Goal: Transaction & Acquisition: Purchase product/service

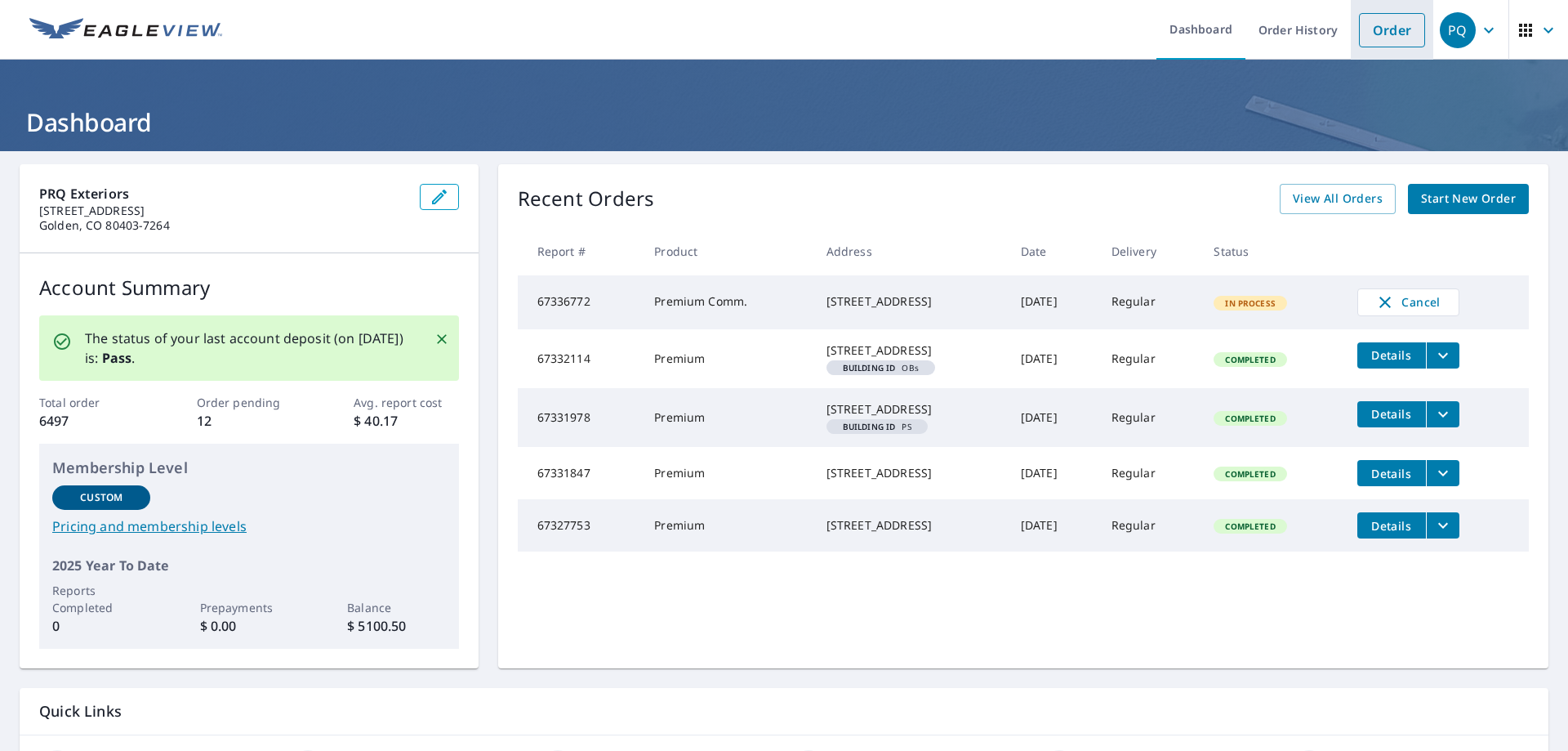
click at [1380, 23] on link "Order" at bounding box center [1391, 30] width 66 height 34
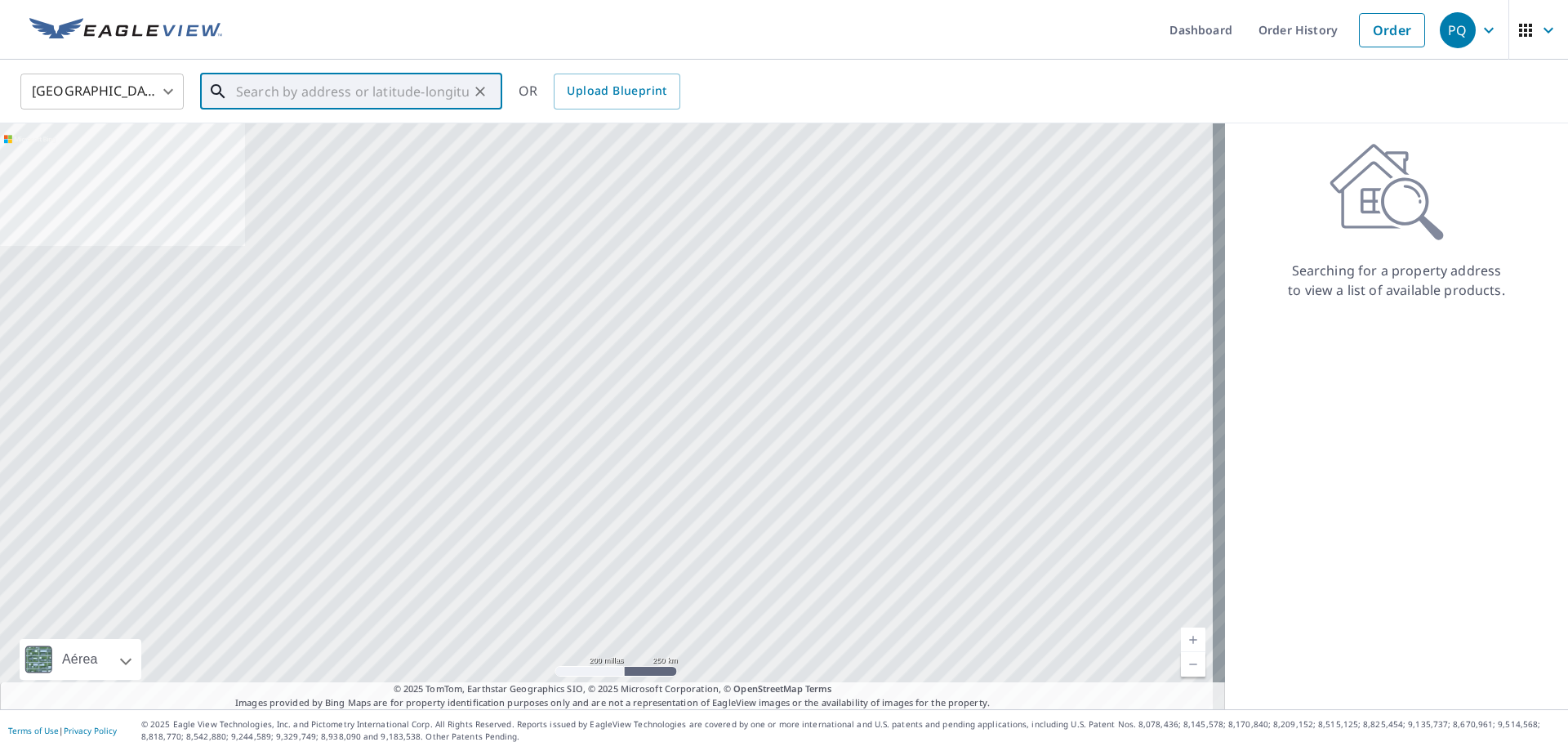
click at [454, 88] on input "text" at bounding box center [352, 91] width 233 height 46
paste input "[STREET_ADDRESS][US_STATE]"
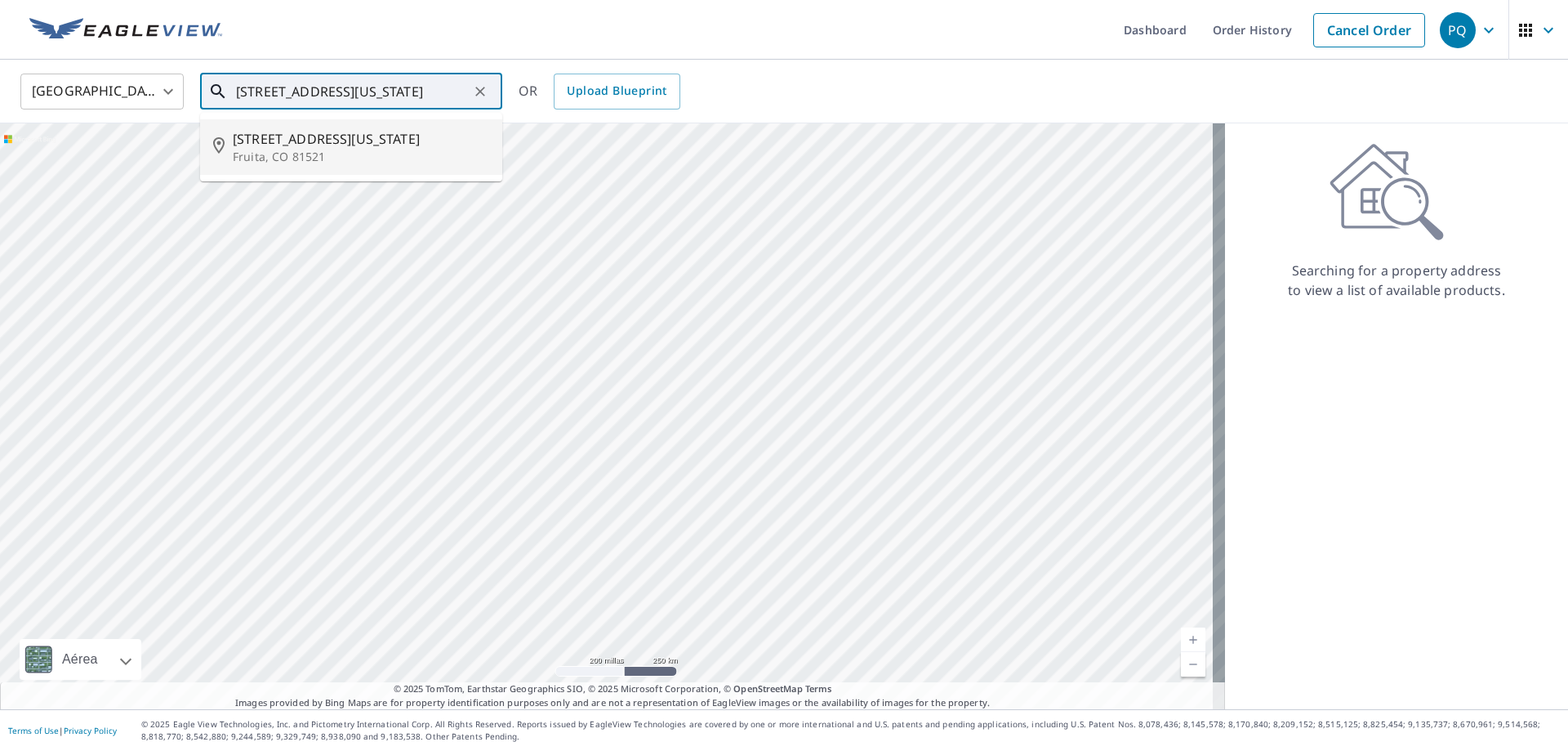
click at [387, 151] on p "Fruita, CO 81521" at bounding box center [361, 157] width 257 height 17
type input "[STREET_ADDRESS][US_STATE]"
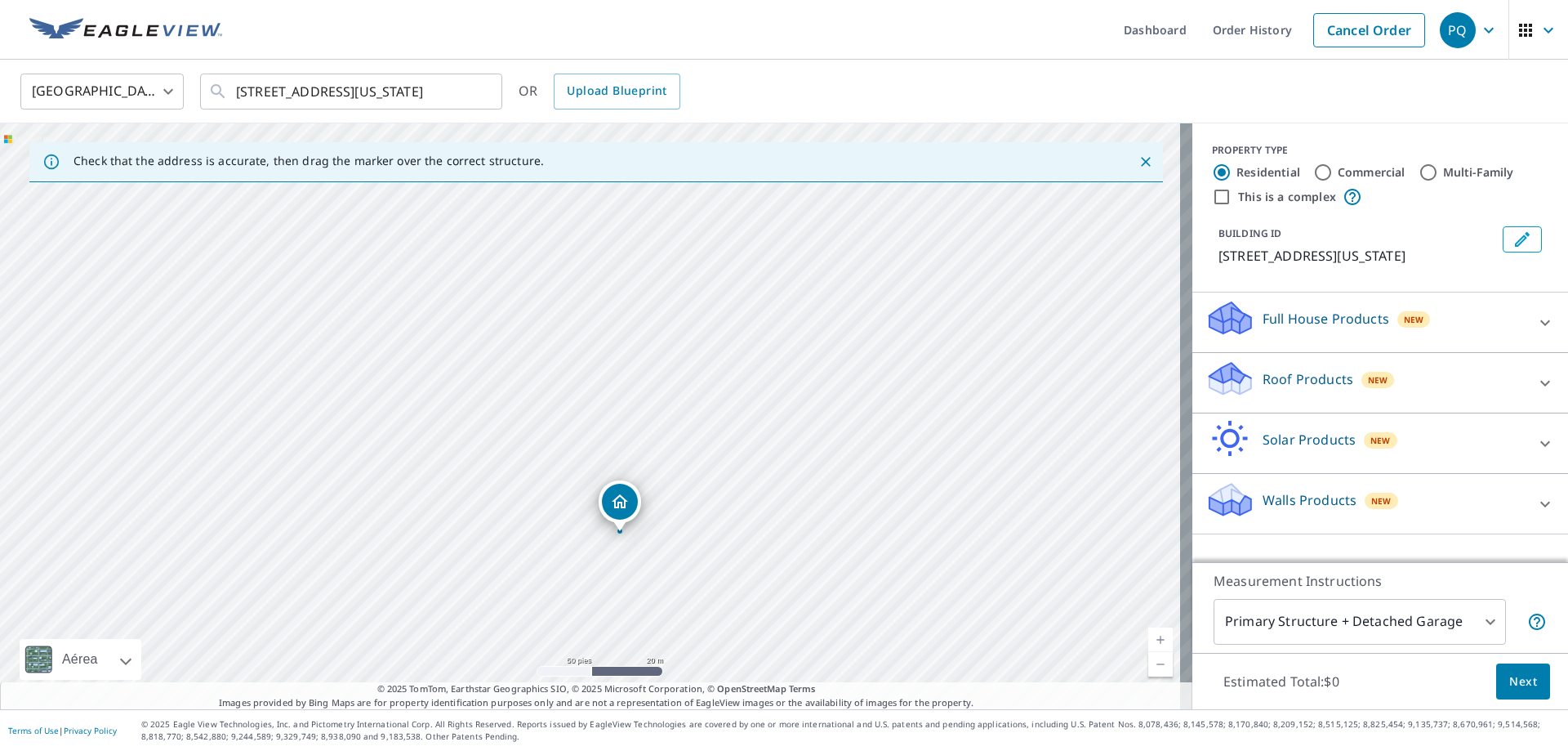
drag, startPoint x: 738, startPoint y: 466, endPoint x: 744, endPoint y: 537, distance: 71.3
click at [744, 537] on div "[STREET_ADDRESS][US_STATE]" at bounding box center [596, 416] width 1192 height 586
drag, startPoint x: 805, startPoint y: 495, endPoint x: 766, endPoint y: 522, distance: 47.4
click at [766, 522] on div "[STREET_ADDRESS][US_STATE]" at bounding box center [596, 416] width 1192 height 586
drag, startPoint x: 699, startPoint y: 530, endPoint x: 724, endPoint y: 504, distance: 36.1
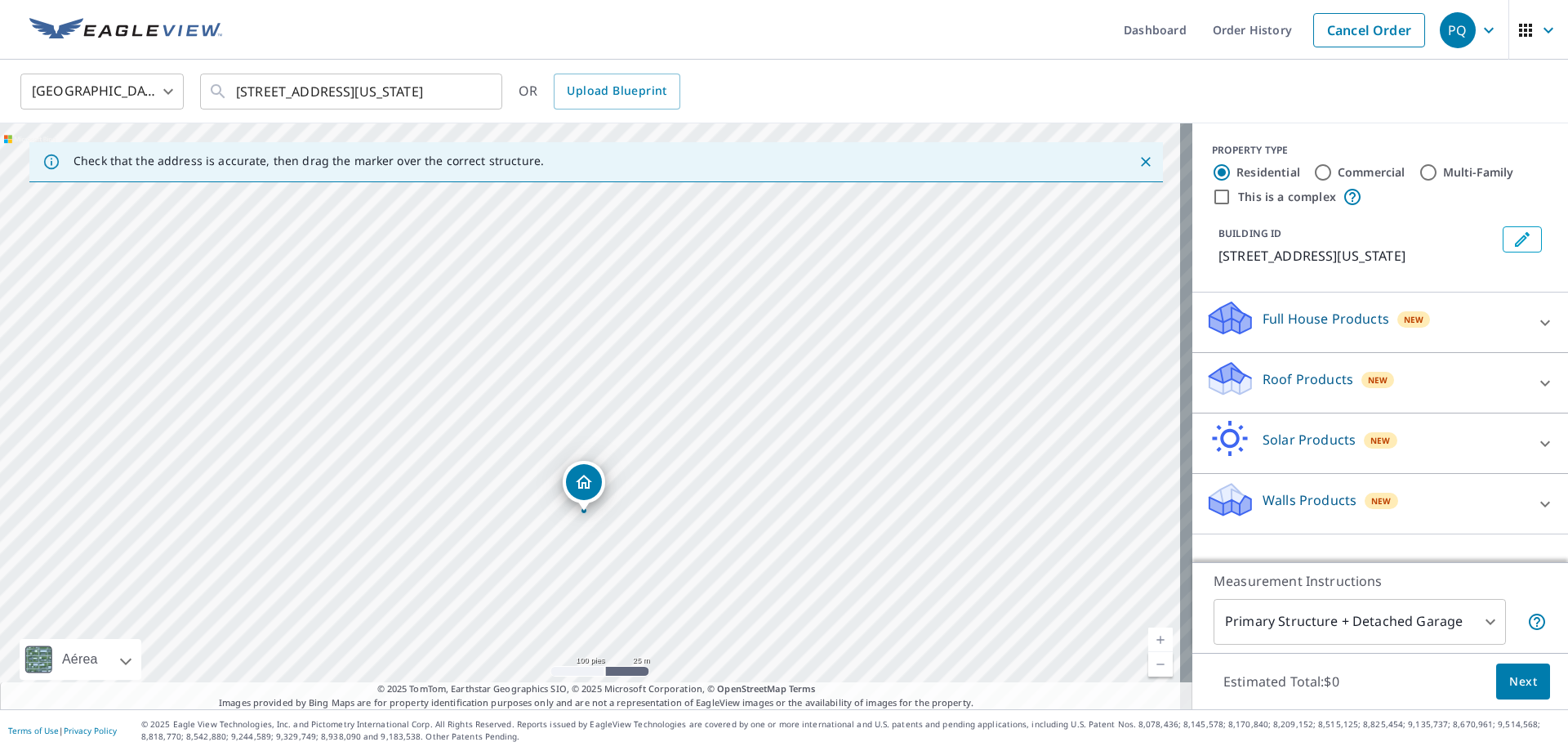
click at [724, 504] on div "[STREET_ADDRESS][US_STATE]" at bounding box center [596, 416] width 1192 height 586
click at [1473, 377] on div "Roof Products New" at bounding box center [1366, 383] width 320 height 47
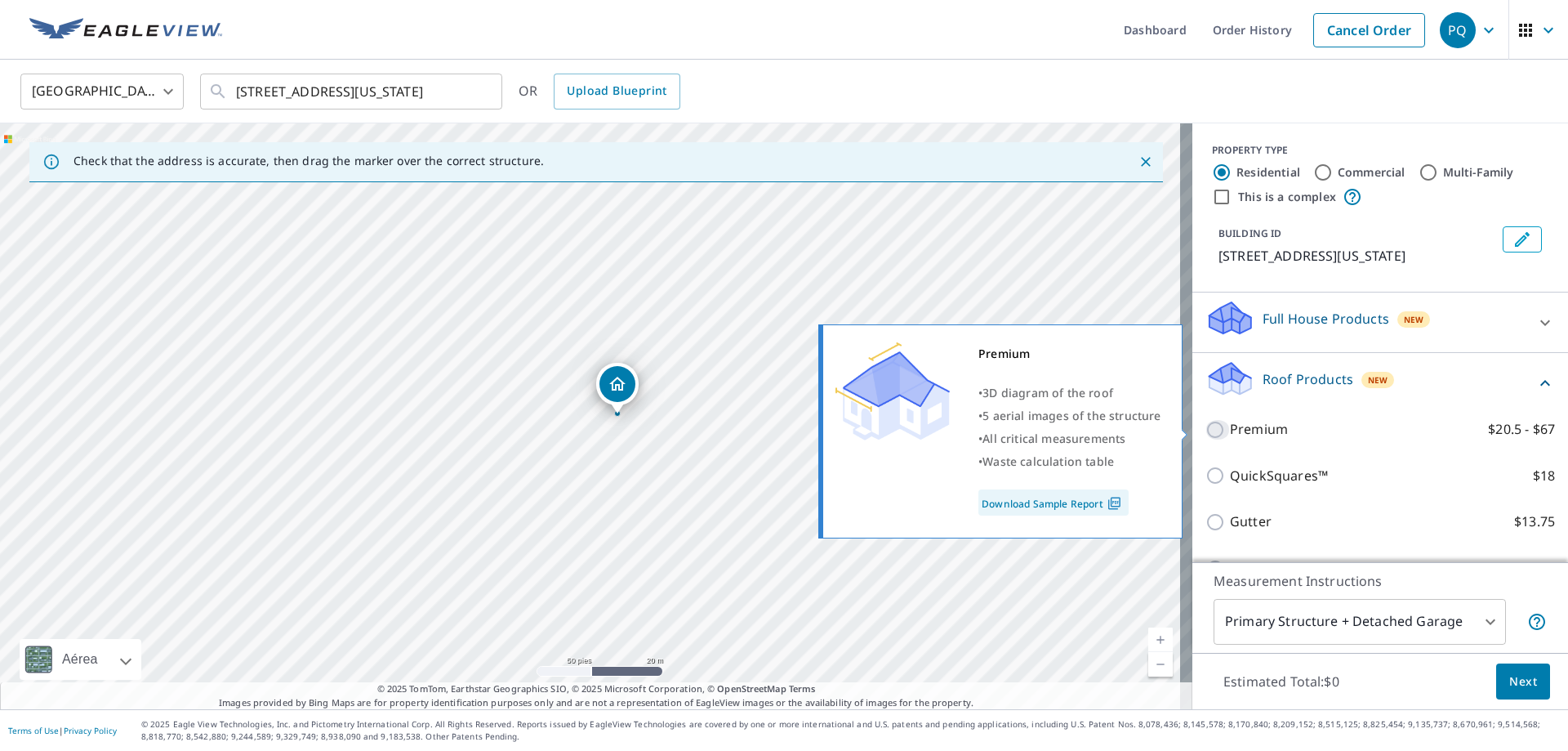
click at [1207, 427] on input "Premium $20.5 - $67" at bounding box center [1217, 430] width 24 height 19
checkbox input "true"
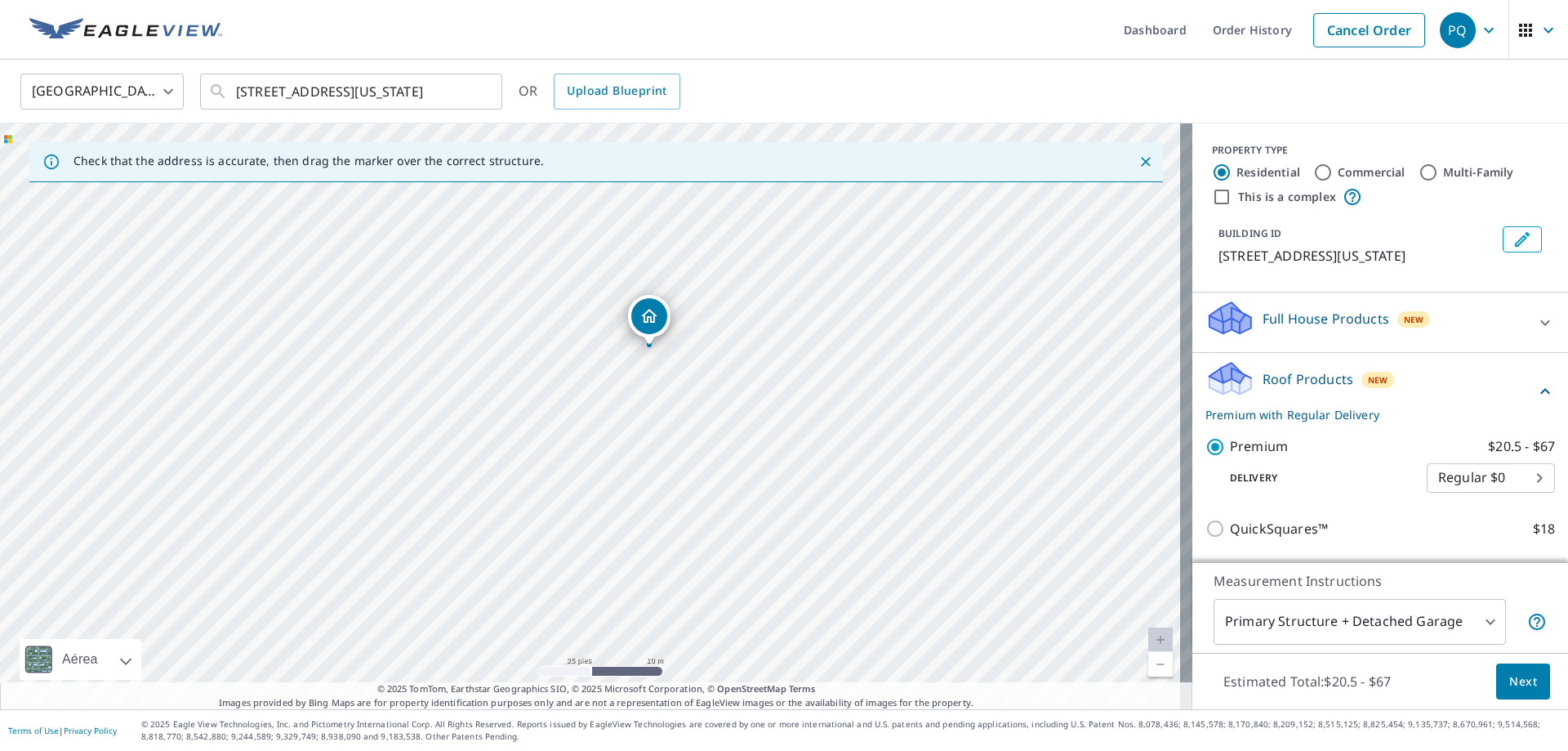
drag, startPoint x: 622, startPoint y: 439, endPoint x: 910, endPoint y: 395, distance: 291.3
click at [910, 395] on div "[STREET_ADDRESS][US_STATE]" at bounding box center [596, 416] width 1192 height 586
click at [1518, 686] on span "Next" at bounding box center [1523, 682] width 28 height 20
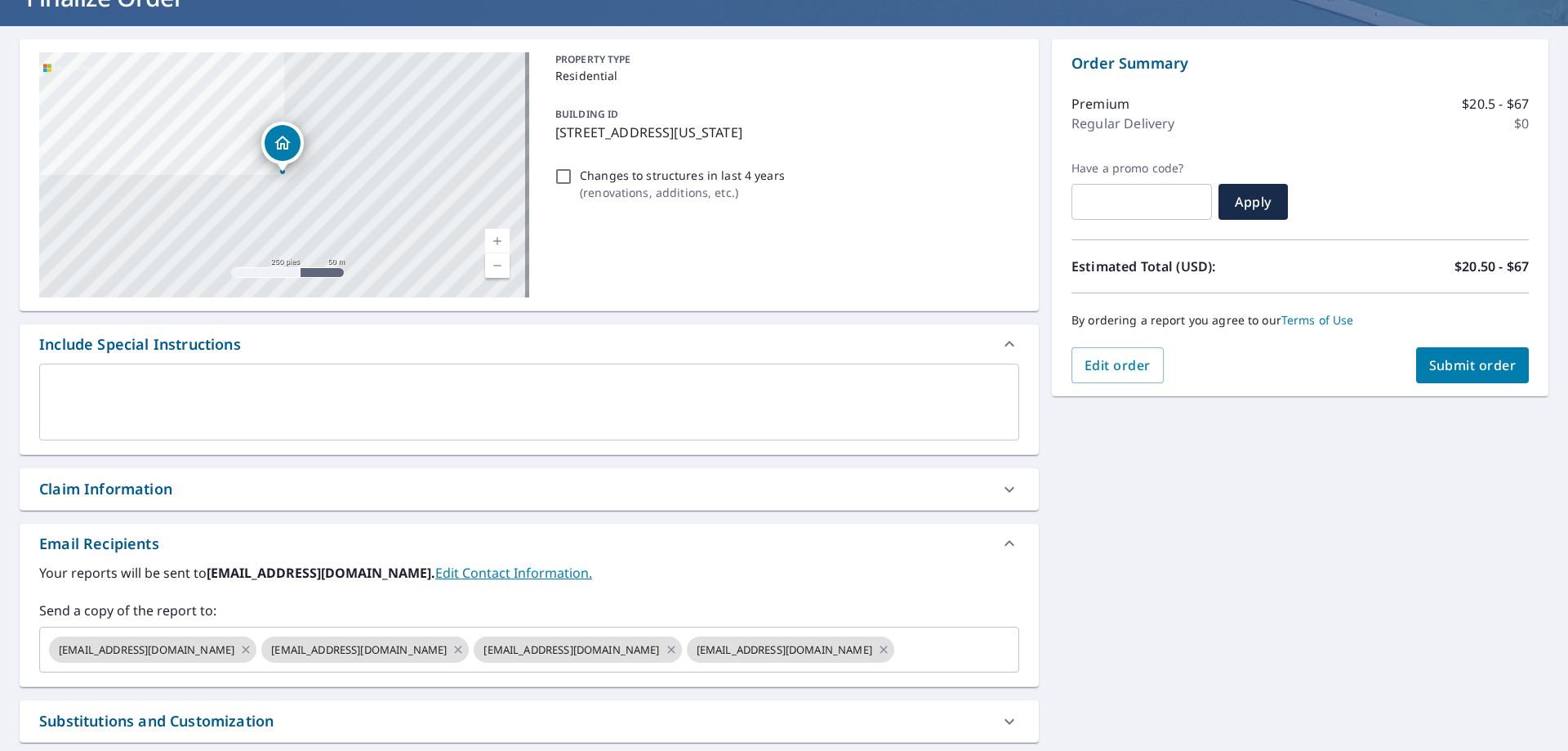
scroll to position [245, 0]
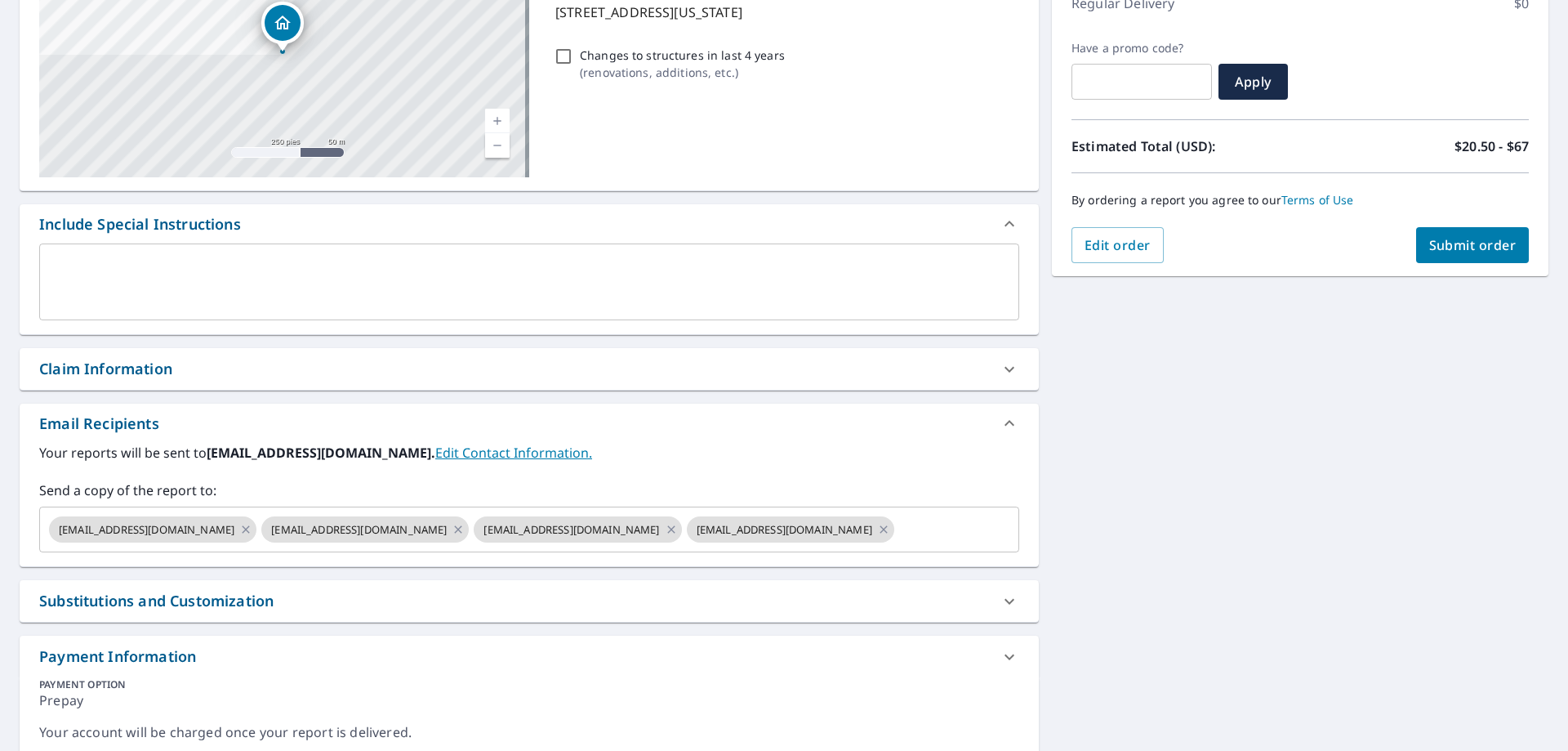
click at [223, 361] on div "Claim Information" at bounding box center [515, 369] width 951 height 22
checkbox input "true"
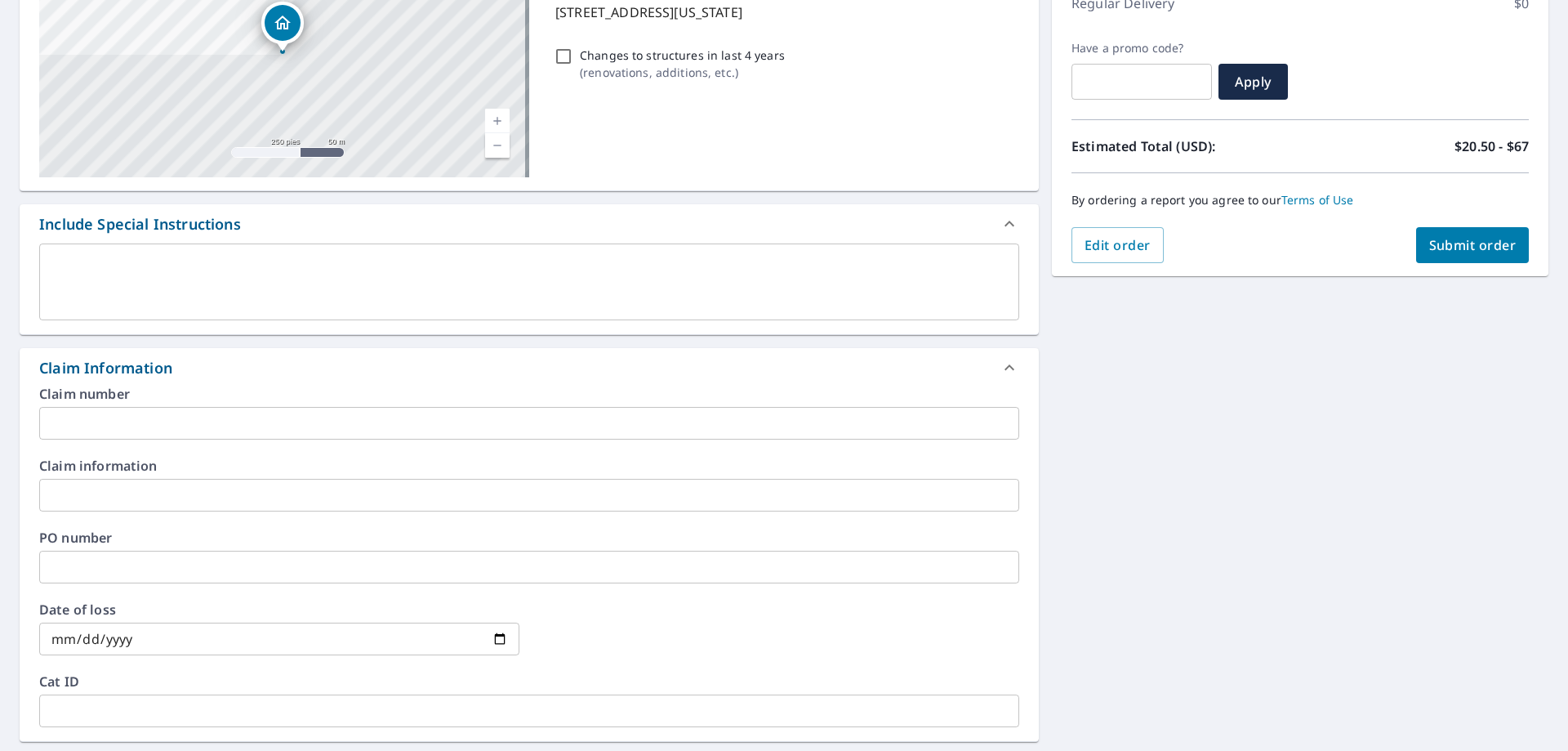
click at [126, 429] on input "text" at bounding box center [529, 423] width 980 height 33
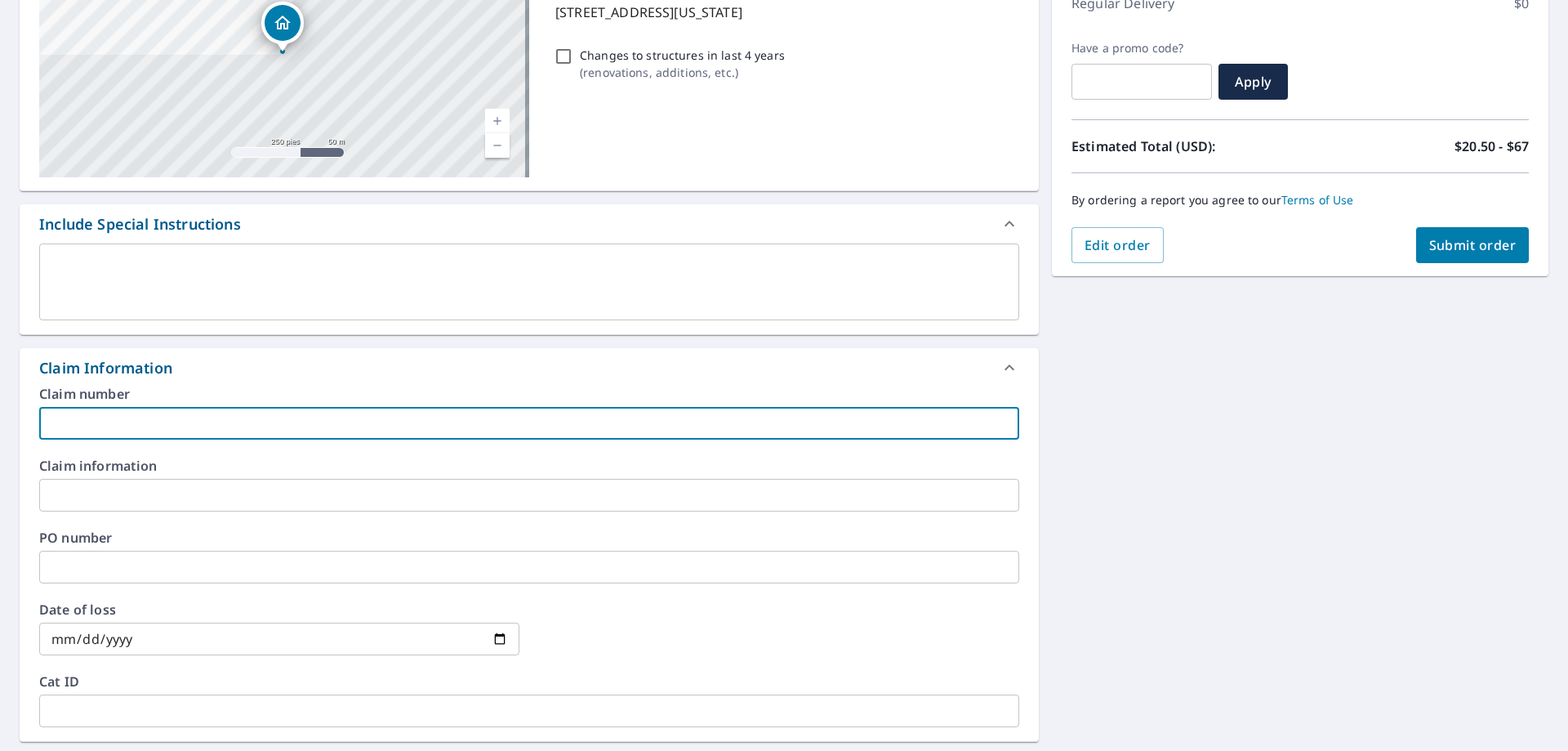
paste input "8386 [PERSON_NAME]"
type input "8386 [PERSON_NAME]"
checkbox input "true"
type input "8386 [PERSON_NAME]"
click at [110, 490] on input "text" at bounding box center [529, 495] width 980 height 33
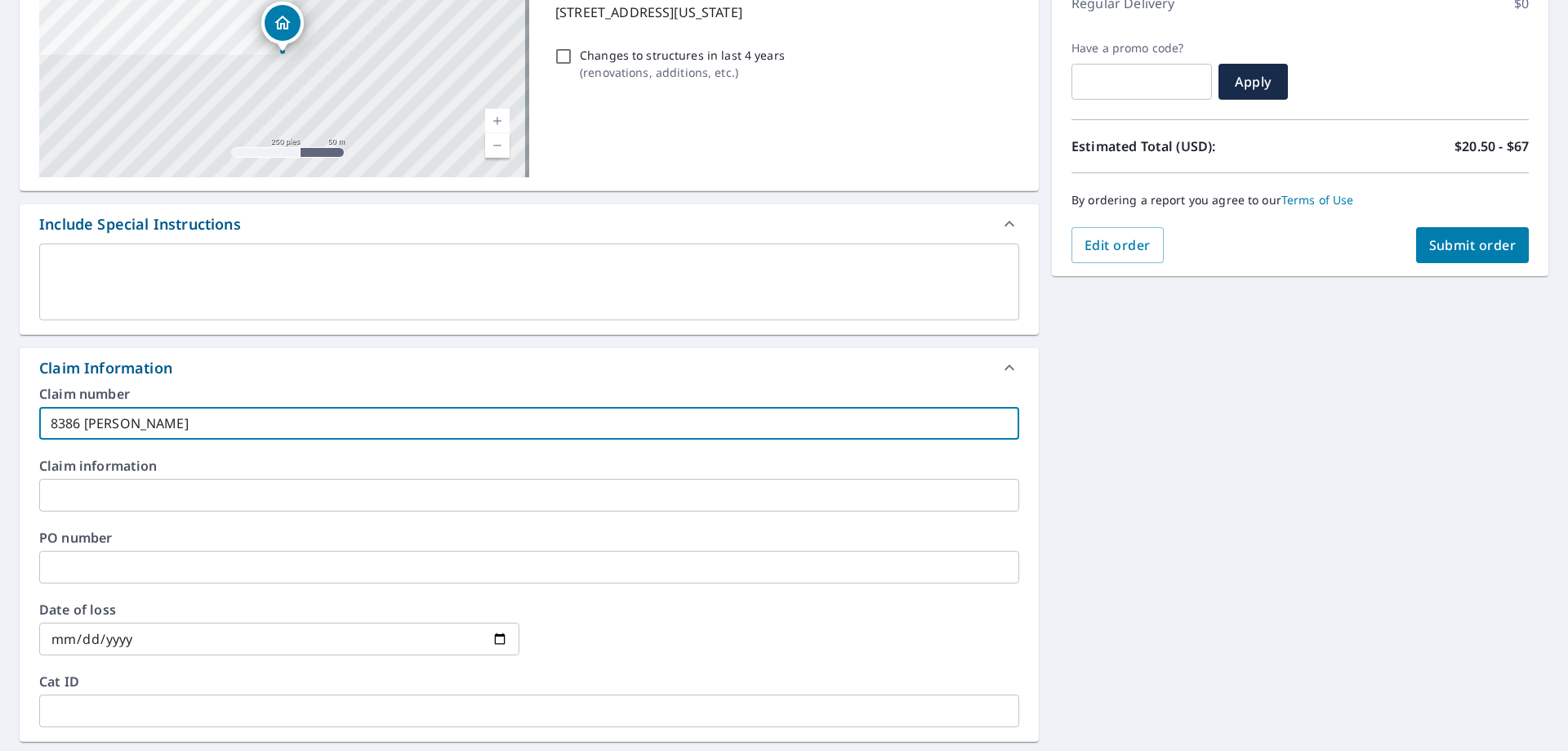
paste input "8386 [PERSON_NAME]"
type input "8386 [PERSON_NAME]"
checkbox input "true"
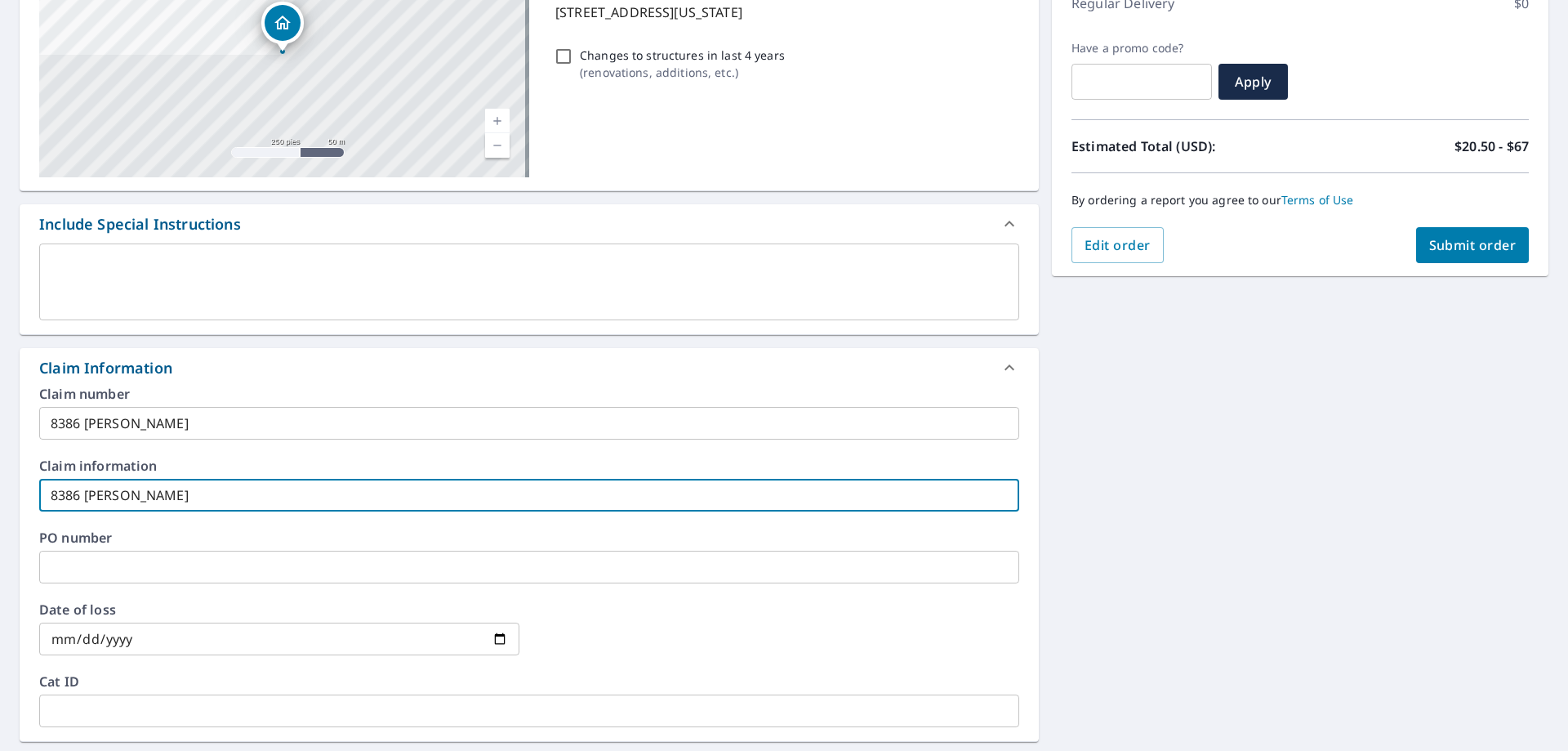
type input "8386 [PERSON_NAME]"
click at [208, 460] on label "Claim information" at bounding box center [529, 466] width 980 height 13
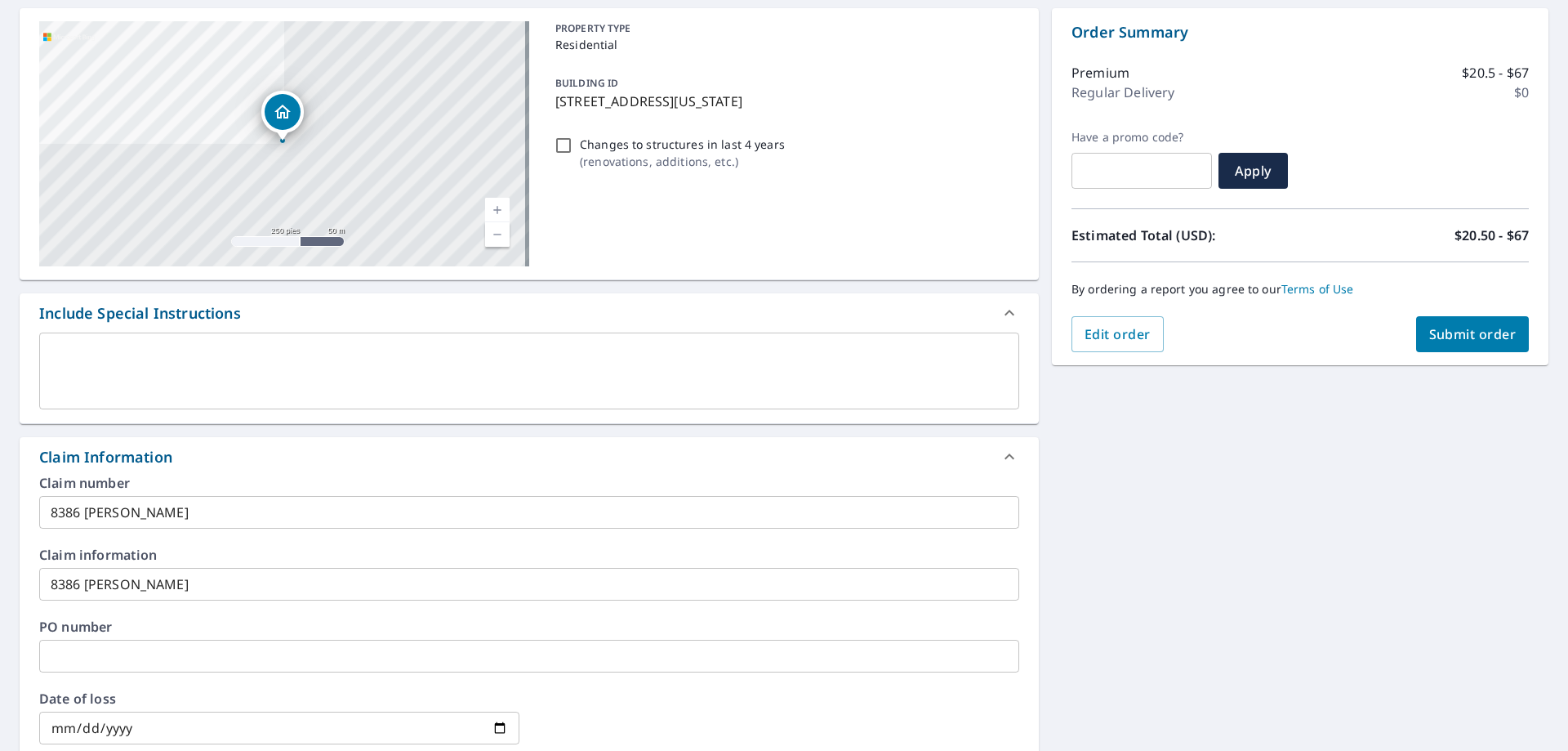
scroll to position [163, 0]
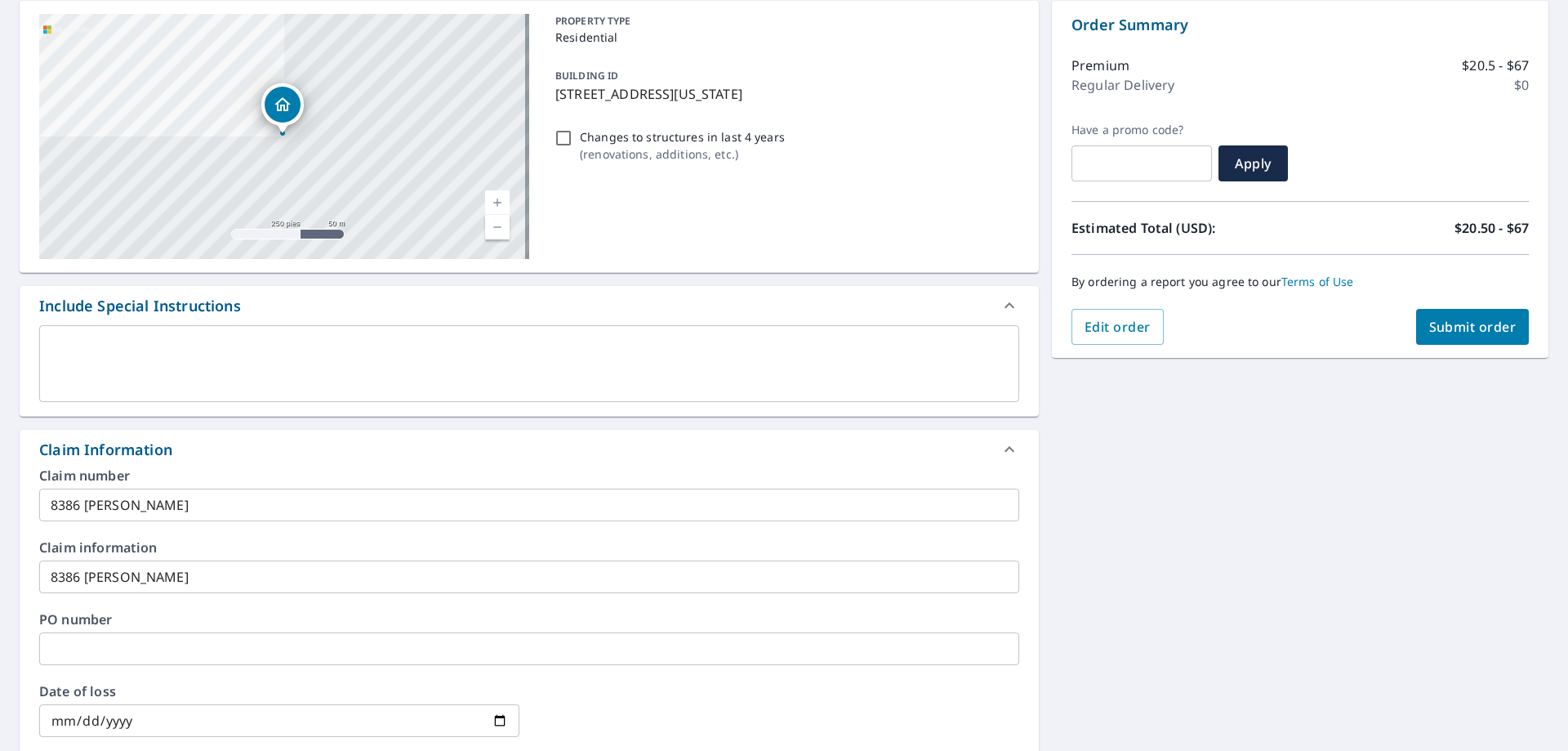
drag, startPoint x: 771, startPoint y: 92, endPoint x: 548, endPoint y: 105, distance: 223.4
click at [549, 105] on div "BUILDING ID [STREET_ADDRESS][US_STATE]" at bounding box center [784, 84] width 470 height 51
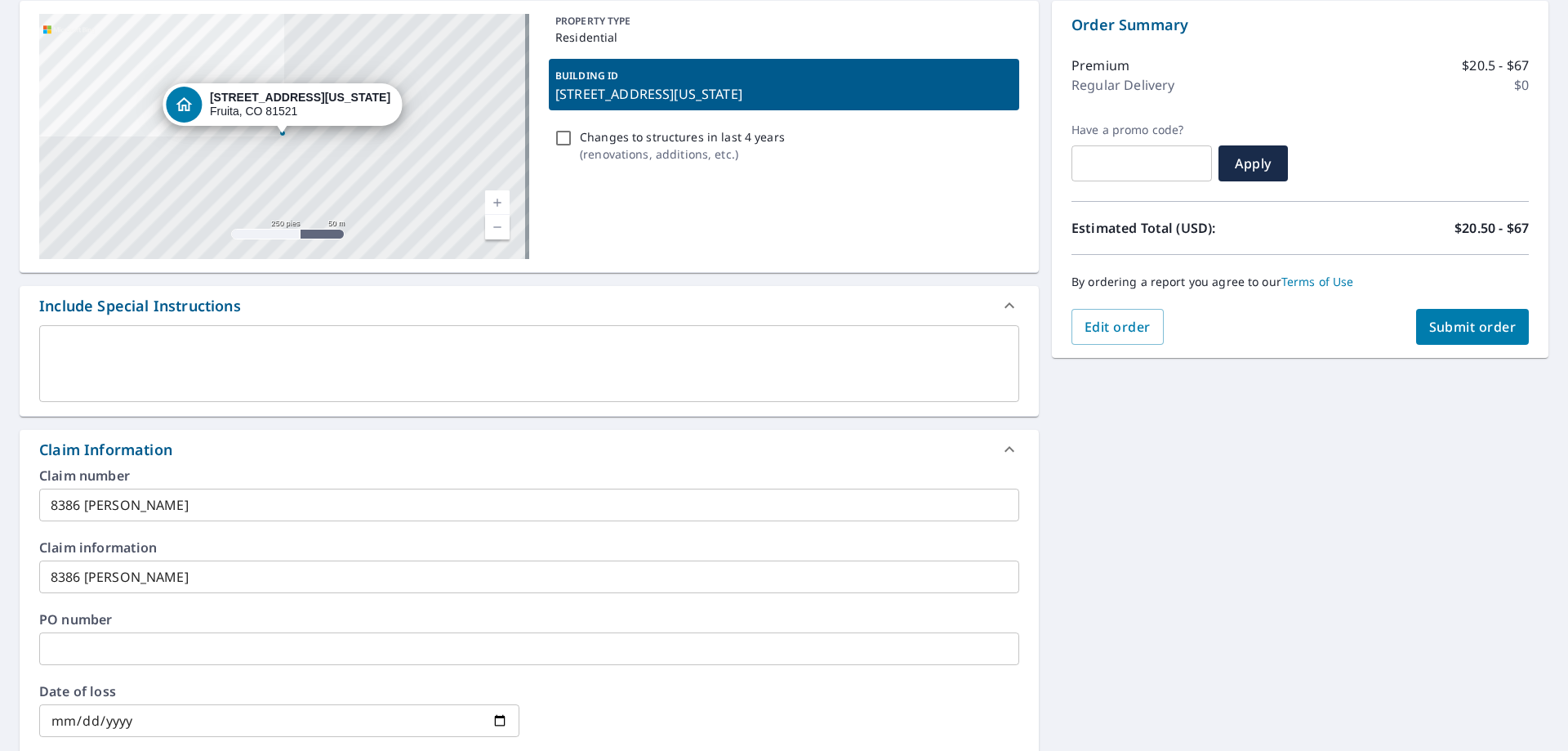
copy p "[STREET_ADDRESS][US_STATE]"
click at [1484, 329] on span "Submit order" at bounding box center [1473, 327] width 87 height 18
checkbox input "true"
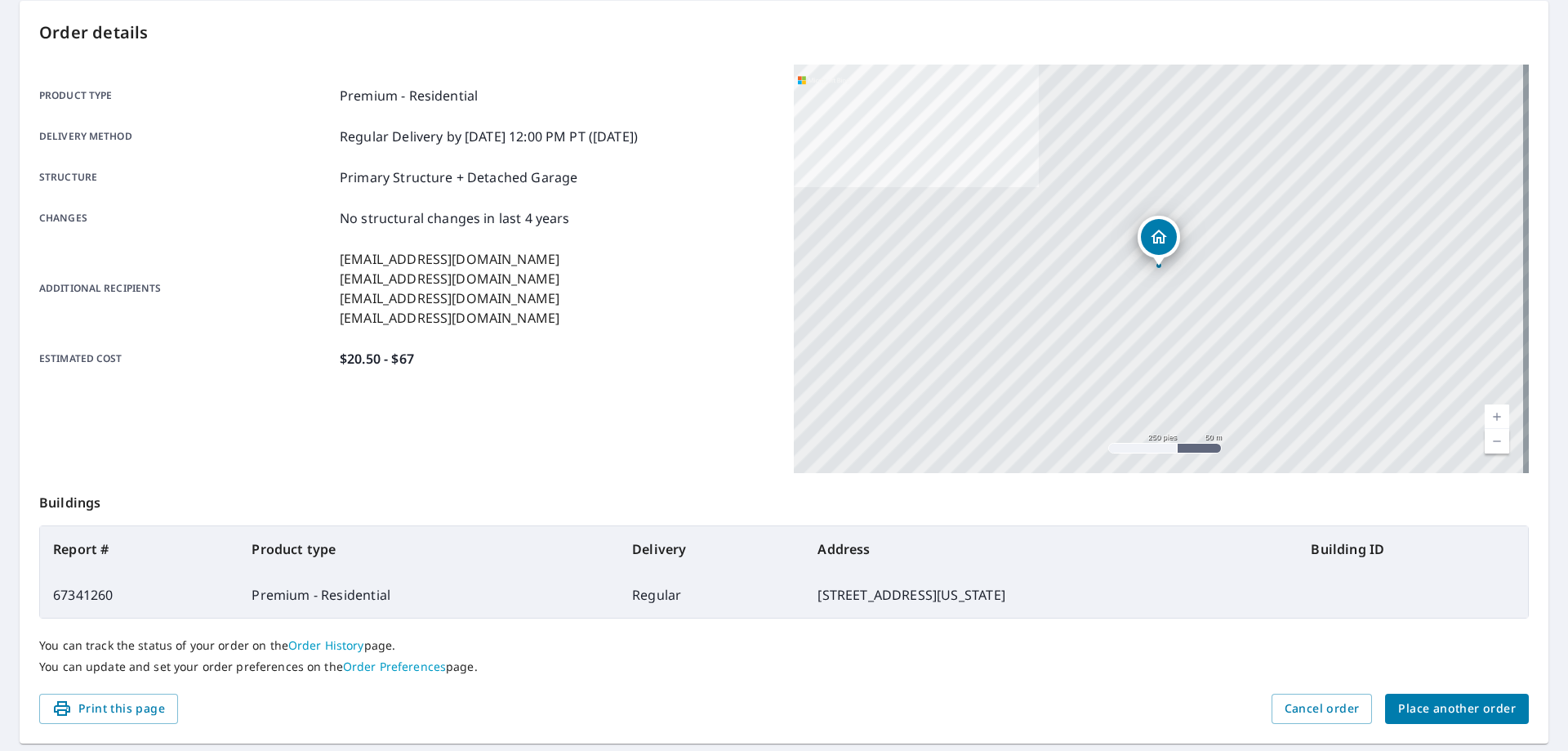
click at [1398, 706] on span "Place another order" at bounding box center [1457, 709] width 118 height 20
